Goal: Entertainment & Leisure: Consume media (video, audio)

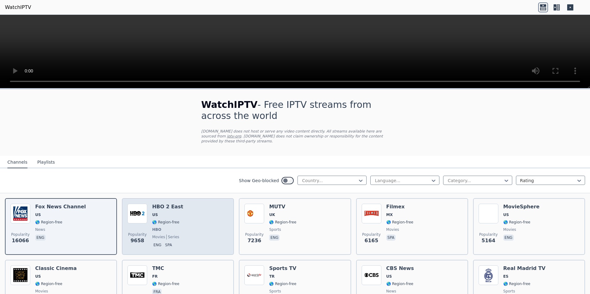
click at [187, 209] on div "Popularity 9658 HBO 2 East US 🌎 Region-free HBO movies series eng spa" at bounding box center [177, 227] width 101 height 46
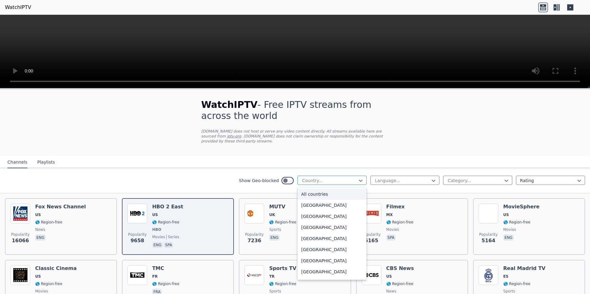
click at [312, 178] on div at bounding box center [329, 181] width 56 height 6
type input "***"
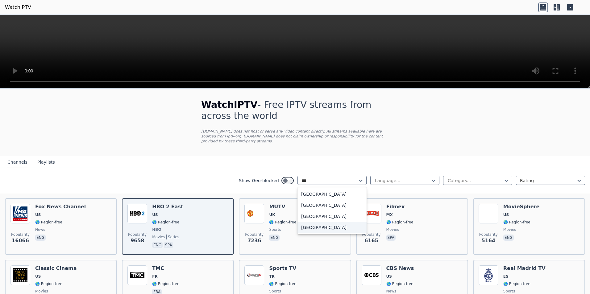
click at [310, 222] on div "[GEOGRAPHIC_DATA]" at bounding box center [331, 227] width 69 height 11
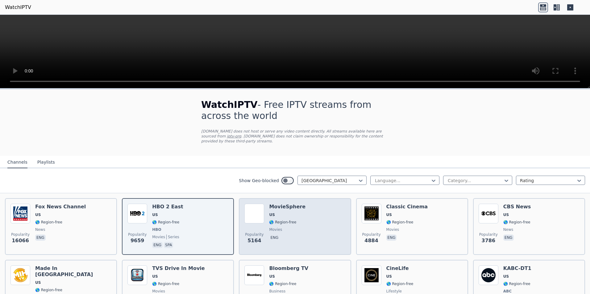
click at [307, 206] on div "Popularity 5164 MovieSphere US 🌎 Region-free movies eng" at bounding box center [294, 227] width 101 height 46
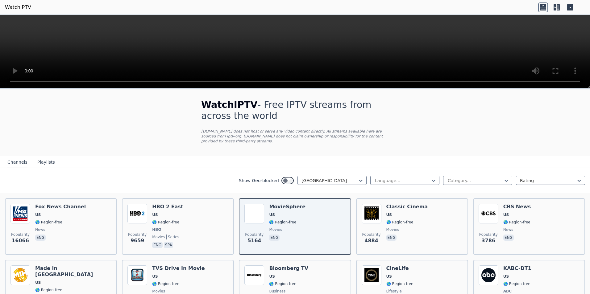
click at [43, 157] on button "Playlists" at bounding box center [46, 163] width 18 height 12
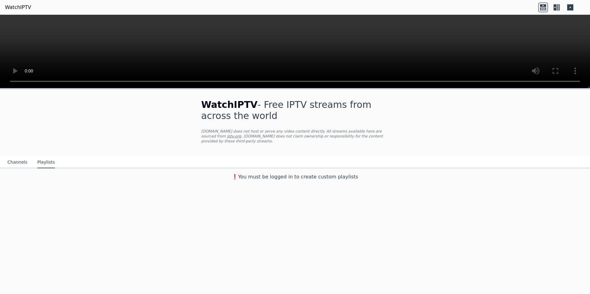
click at [8, 158] on button "Channels" at bounding box center [17, 163] width 20 height 12
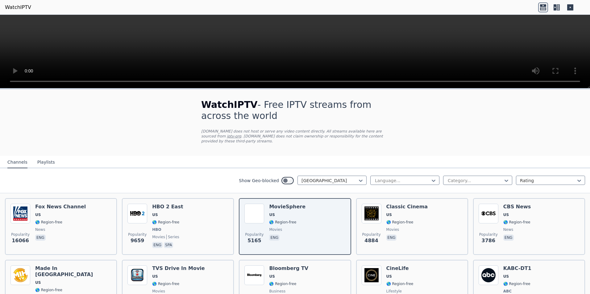
drag, startPoint x: 304, startPoint y: 225, endPoint x: 201, endPoint y: 176, distance: 114.3
click at [201, 176] on div "Show Geo-blocked [GEOGRAPHIC_DATA] Language... Category... Rating" at bounding box center [295, 180] width 590 height 25
click at [447, 178] on div at bounding box center [475, 181] width 56 height 6
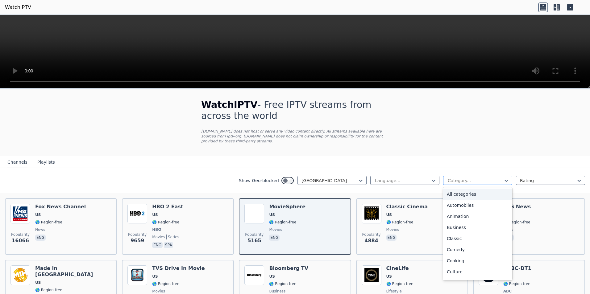
click at [463, 180] on div "Category..." at bounding box center [477, 180] width 69 height 9
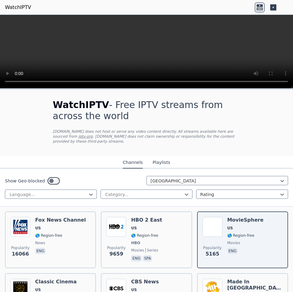
drag, startPoint x: 176, startPoint y: 51, endPoint x: 69, endPoint y: 58, distance: 106.7
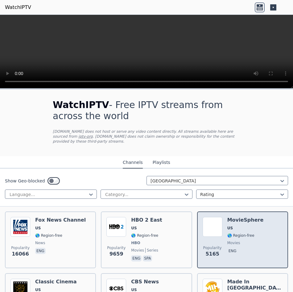
click at [230, 248] on p "eng" at bounding box center [232, 251] width 10 height 6
